Goal: Information Seeking & Learning: Find specific page/section

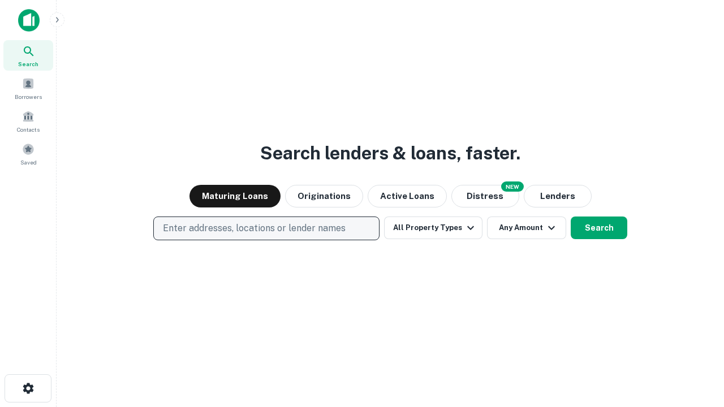
click at [266, 229] on p "Enter addresses, locations or lender names" at bounding box center [254, 229] width 183 height 14
type input "**********"
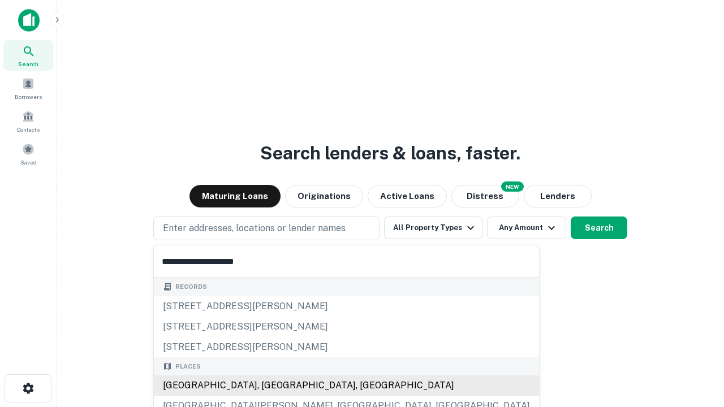
click at [270, 386] on div "Santa Monica, CA, USA" at bounding box center [346, 386] width 385 height 20
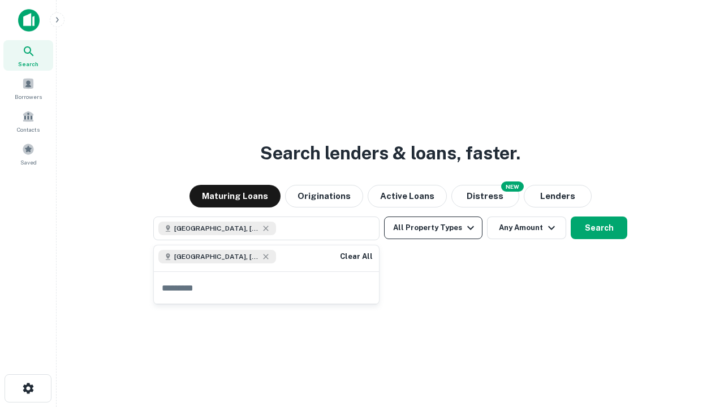
click at [433, 228] on button "All Property Types" at bounding box center [433, 228] width 98 height 23
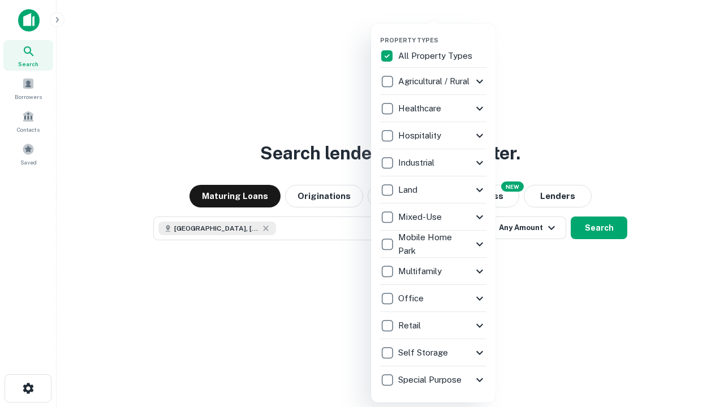
click at [442, 33] on button "button" at bounding box center [442, 33] width 124 height 1
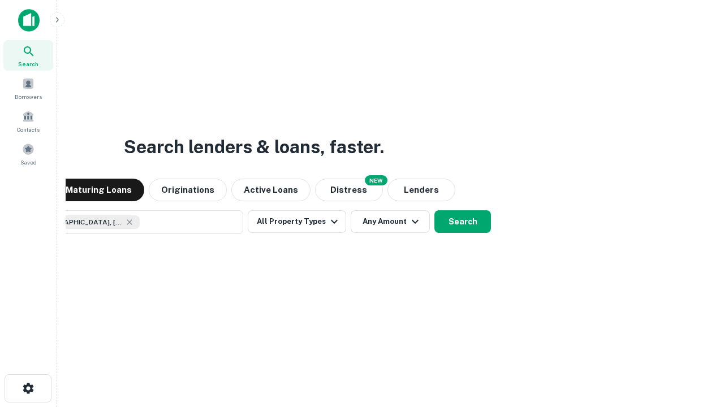
scroll to position [18, 0]
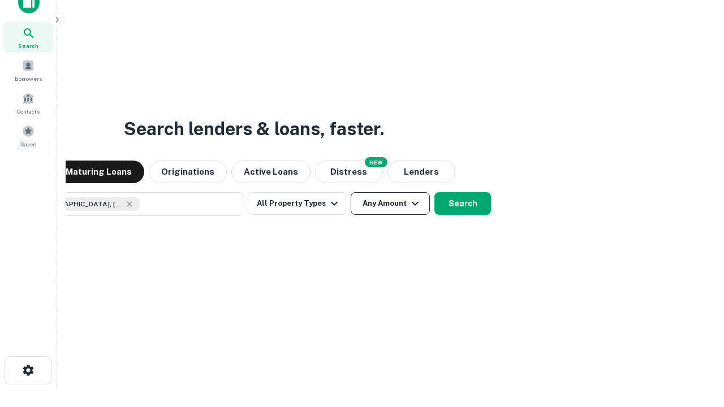
click at [351, 192] on button "Any Amount" at bounding box center [390, 203] width 79 height 23
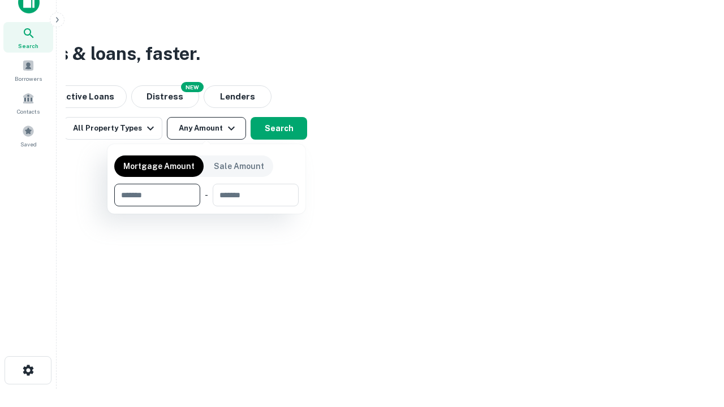
type input "*******"
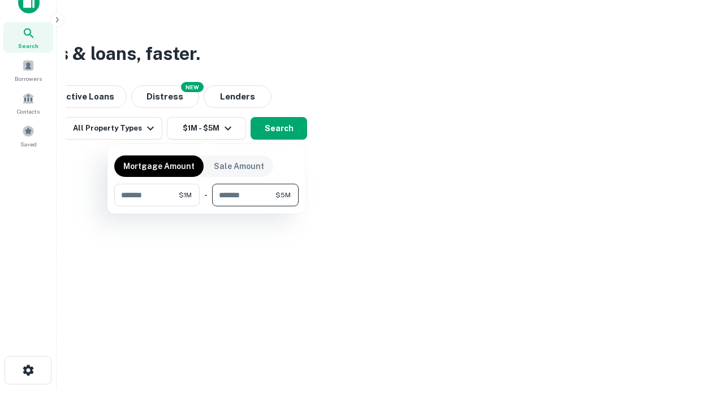
type input "*******"
click at [207, 207] on button "button" at bounding box center [206, 207] width 184 height 1
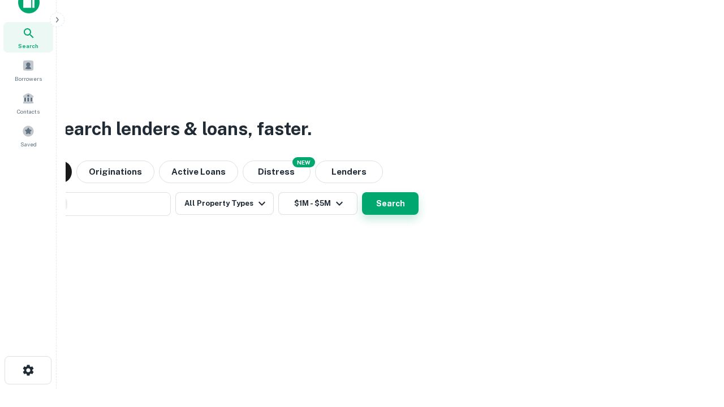
click at [362, 192] on button "Search" at bounding box center [390, 203] width 57 height 23
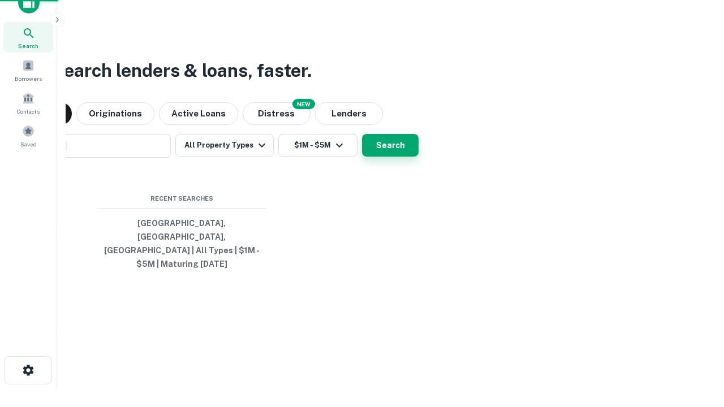
scroll to position [37, 320]
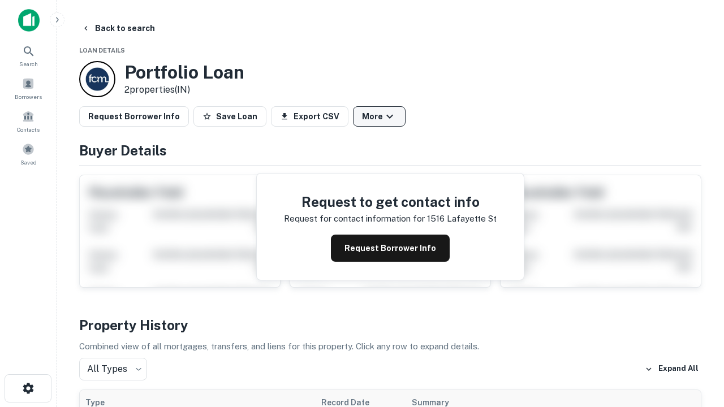
click at [379, 117] on button "More" at bounding box center [379, 116] width 53 height 20
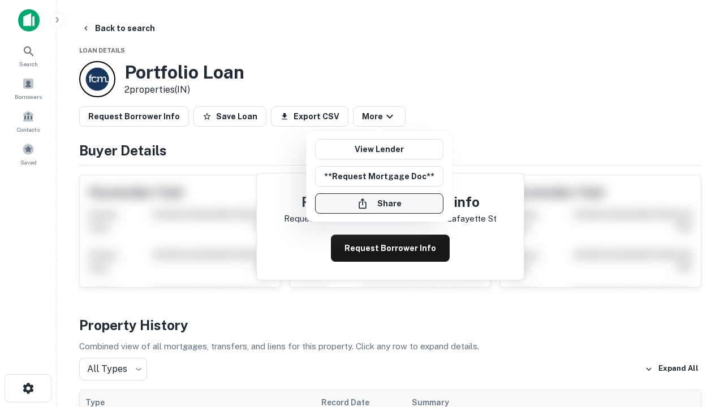
click at [379, 204] on button "Share" at bounding box center [379, 204] width 128 height 20
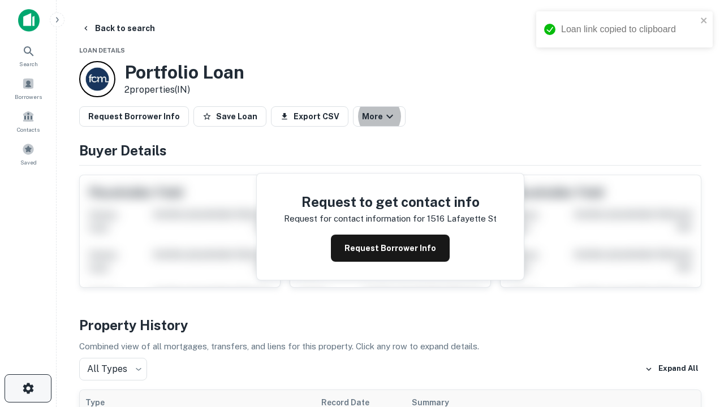
click at [28, 389] on icon "button" at bounding box center [29, 389] width 14 height 14
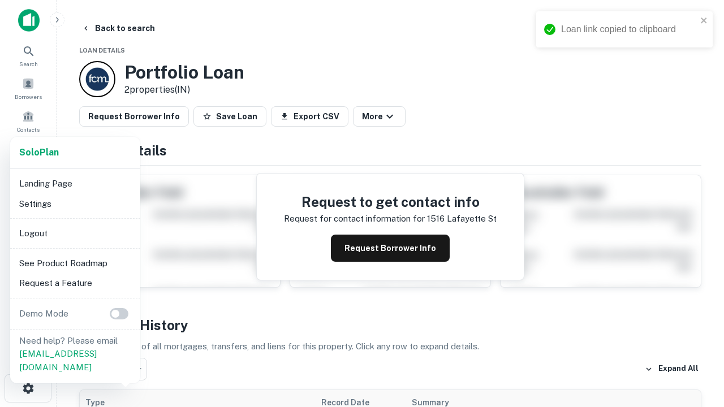
click at [75, 233] on li "Logout" at bounding box center [75, 233] width 121 height 20
